Goal: Information Seeking & Learning: Learn about a topic

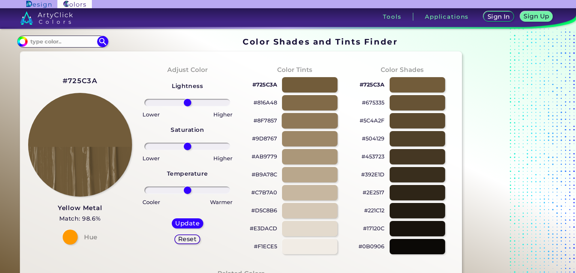
click at [301, 124] on div at bounding box center [310, 120] width 56 height 15
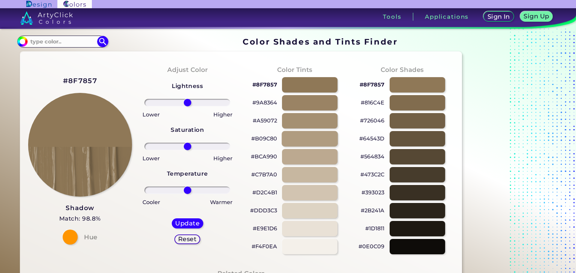
click at [300, 144] on div at bounding box center [310, 138] width 56 height 15
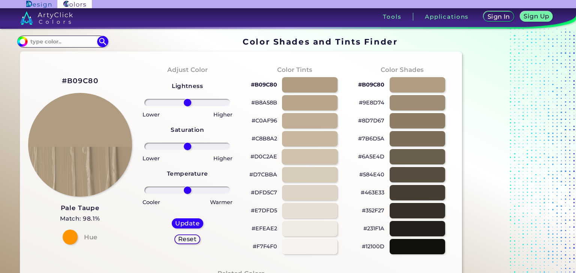
click at [298, 156] on div at bounding box center [310, 156] width 56 height 15
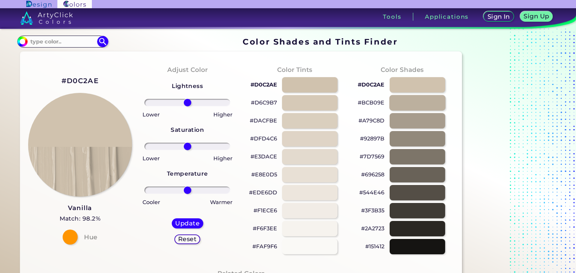
click at [416, 105] on div at bounding box center [417, 102] width 56 height 15
type input "#bcb09e"
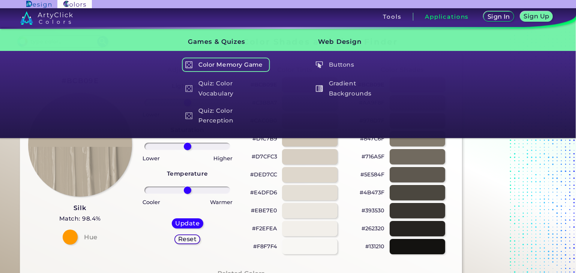
click at [252, 66] on h5 "Color Memory Game" at bounding box center [226, 65] width 88 height 14
